Goal: Information Seeking & Learning: Learn about a topic

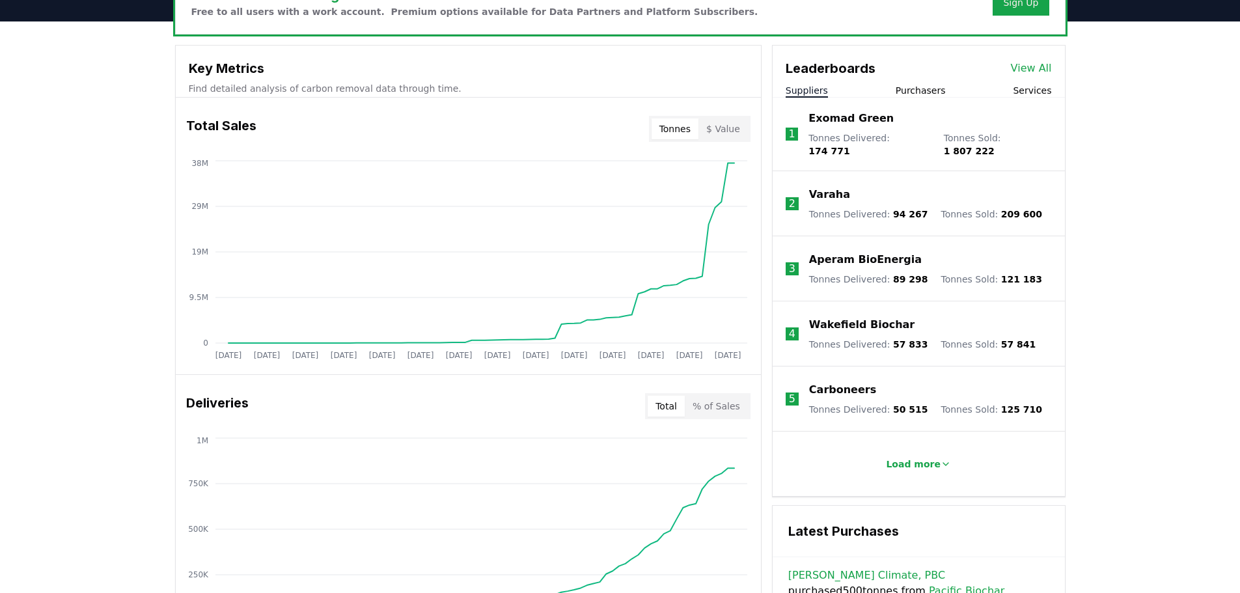
scroll to position [456, 0]
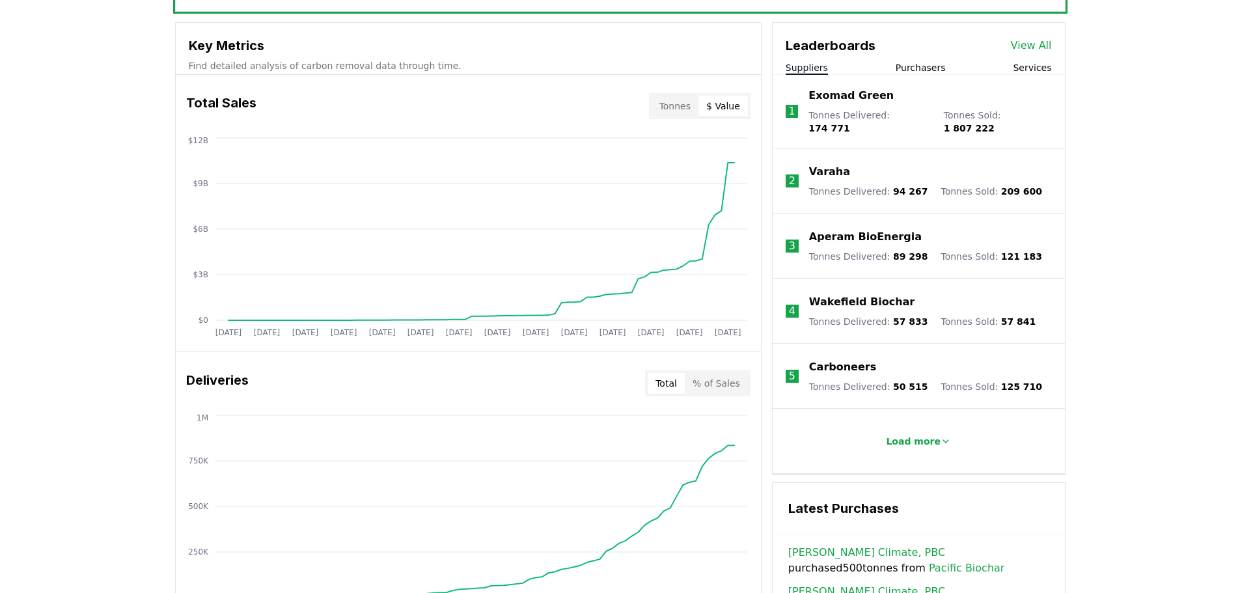
click at [736, 101] on button "$ Value" at bounding box center [723, 106] width 49 height 21
click at [676, 105] on button "Tonnes" at bounding box center [675, 106] width 47 height 21
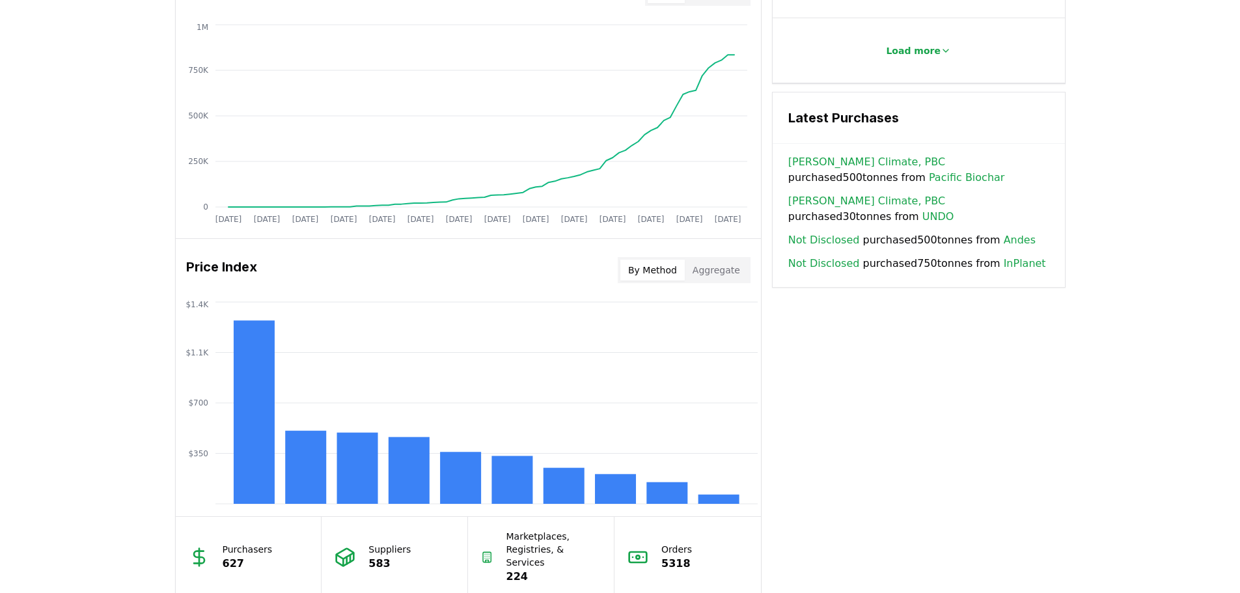
scroll to position [912, 0]
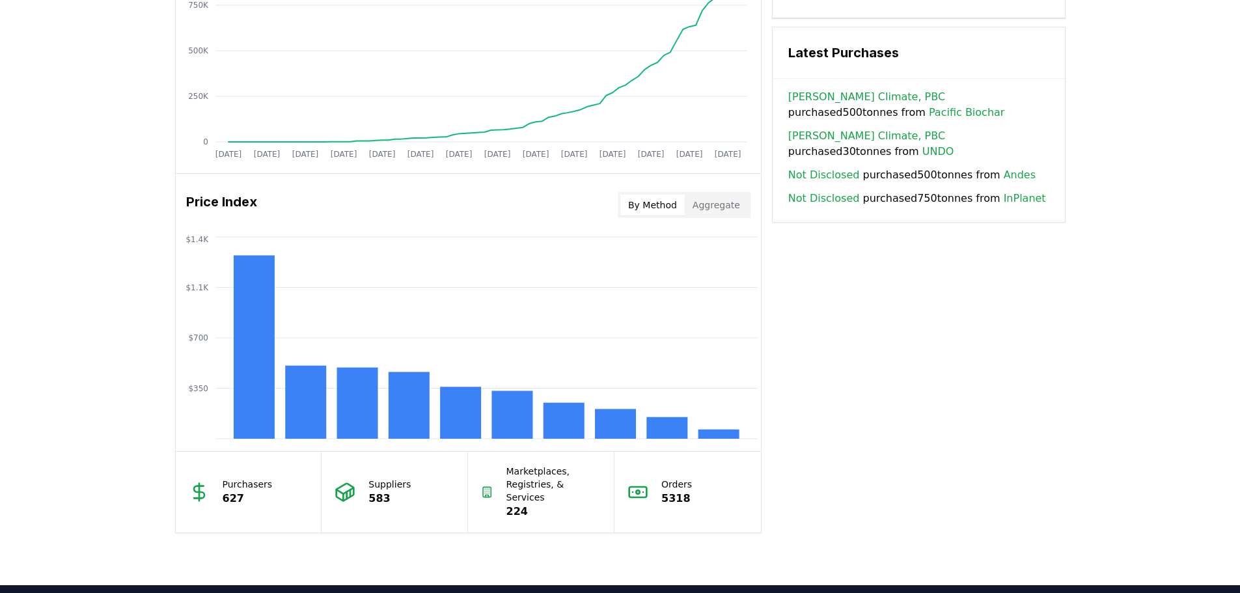
click at [729, 210] on button "Aggregate" at bounding box center [716, 205] width 63 height 21
click at [630, 202] on button "By Method" at bounding box center [653, 205] width 64 height 21
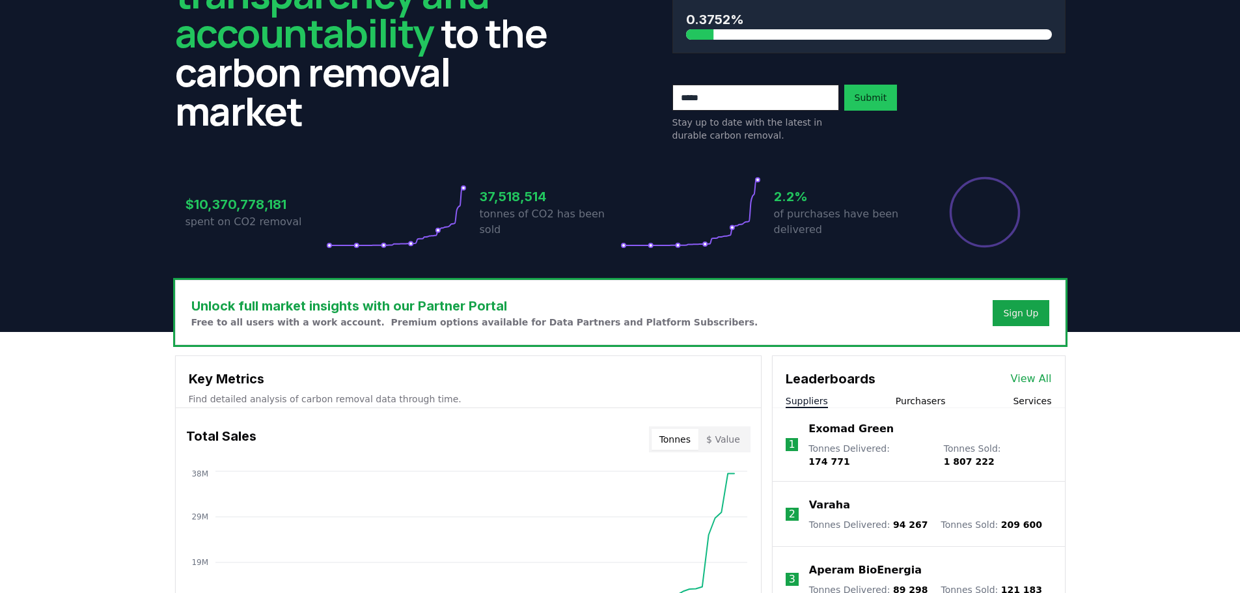
scroll to position [0, 0]
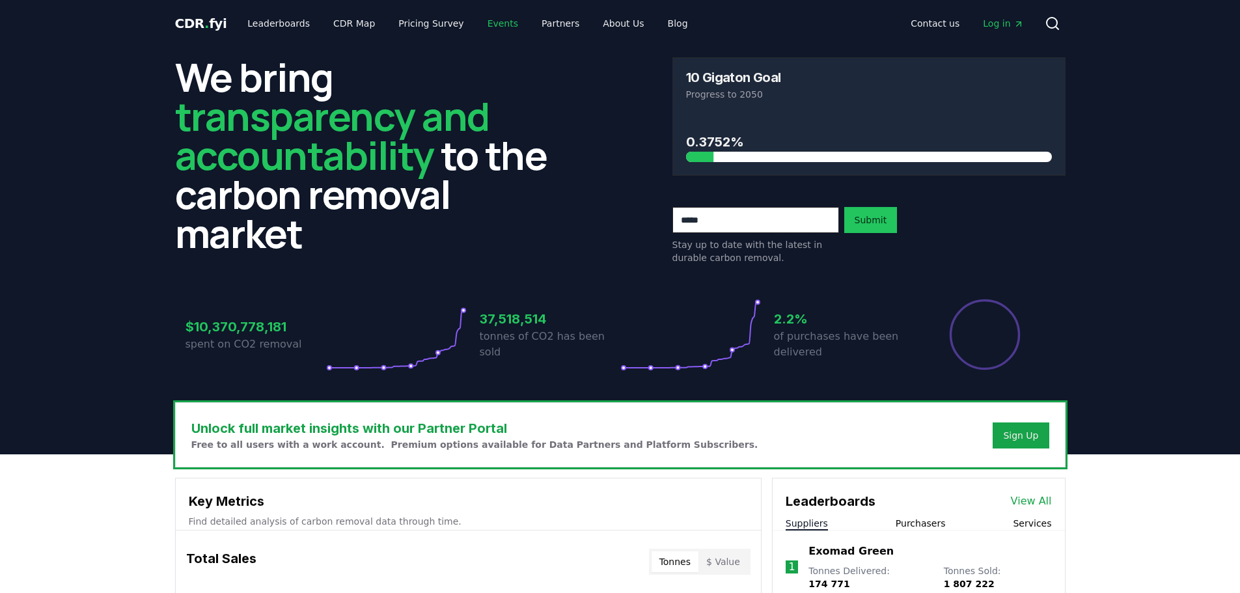
click at [477, 24] on link "Events" at bounding box center [502, 23] width 51 height 23
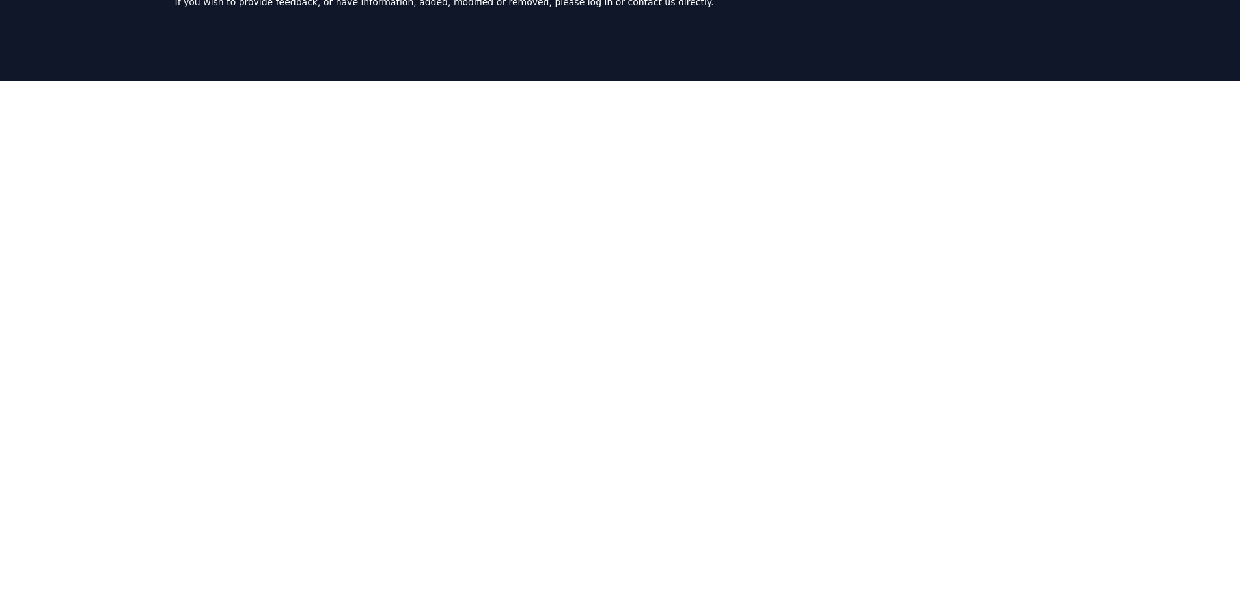
scroll to position [188, 0]
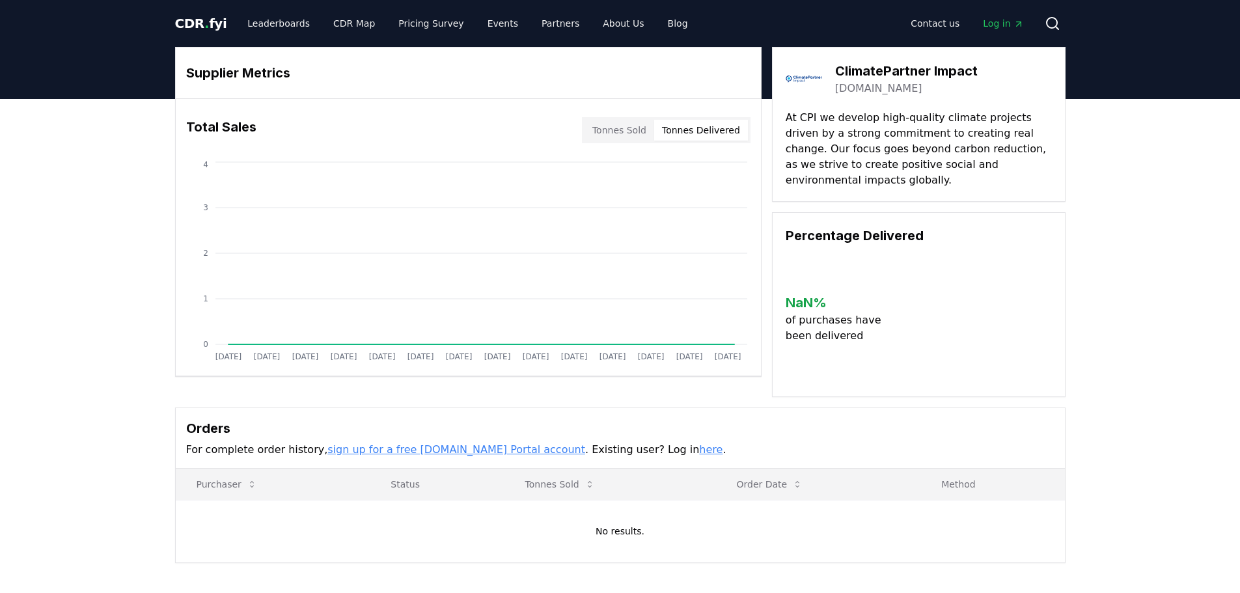
click at [683, 129] on button "Tonnes Delivered" at bounding box center [701, 130] width 94 height 21
click at [595, 131] on button "Tonnes Sold" at bounding box center [620, 130] width 70 height 21
click at [543, 21] on link "Partners" at bounding box center [560, 23] width 59 height 23
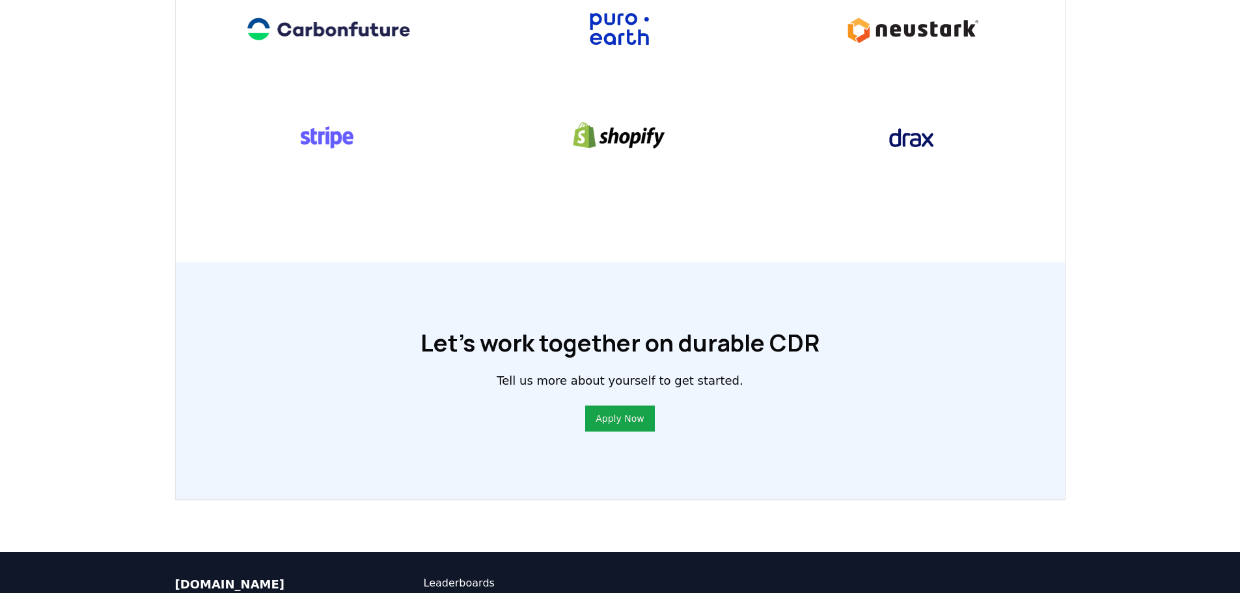
scroll to position [716, 0]
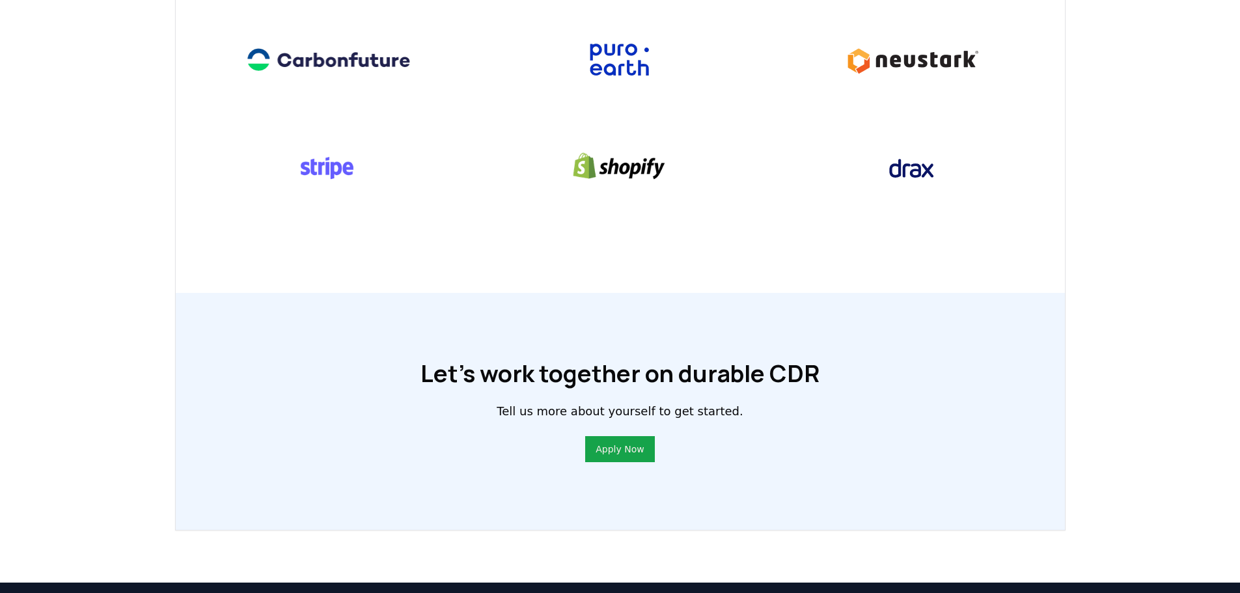
click at [628, 44] on img at bounding box center [620, 60] width 186 height 72
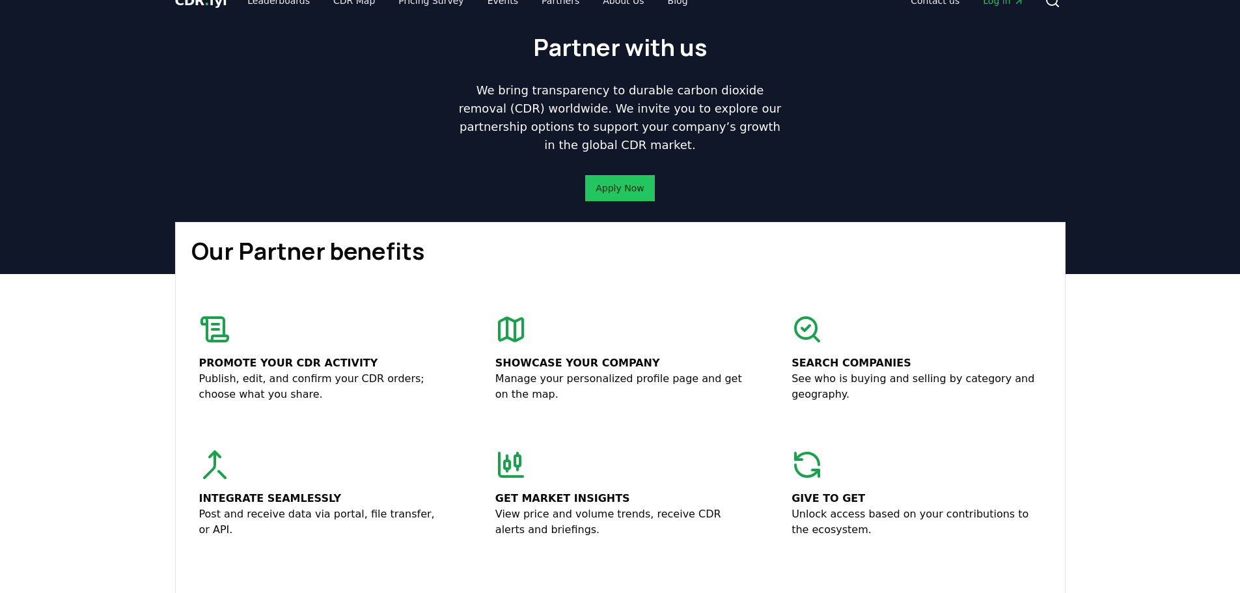
scroll to position [0, 0]
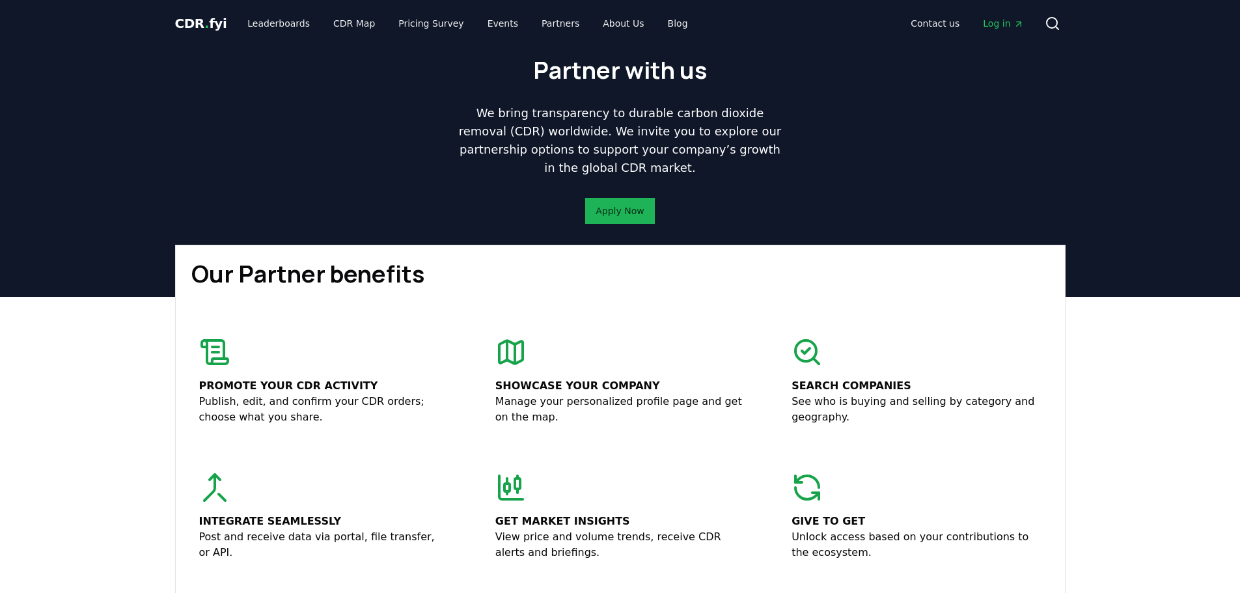
click at [605, 209] on link "Apply Now" at bounding box center [620, 210] width 48 height 13
